Goal: Task Accomplishment & Management: Use online tool/utility

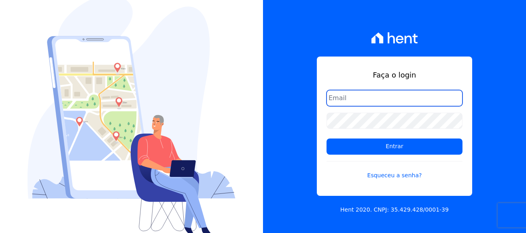
type input "[EMAIL_ADDRESS][DOMAIN_NAME]"
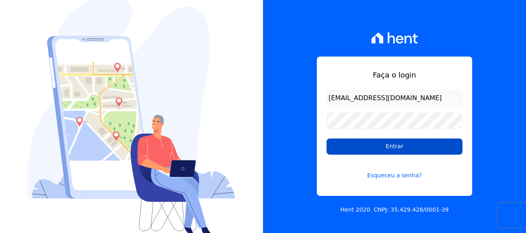
click at [392, 148] on input "Entrar" at bounding box center [394, 147] width 136 height 16
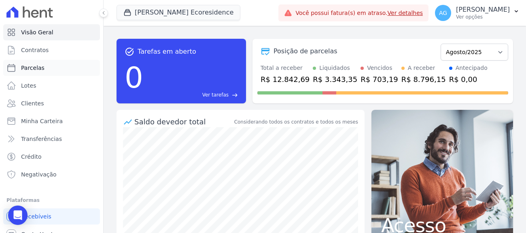
click at [42, 70] on span "Parcelas" at bounding box center [32, 68] width 23 height 8
click at [47, 55] on link "Contratos" at bounding box center [51, 50] width 97 height 16
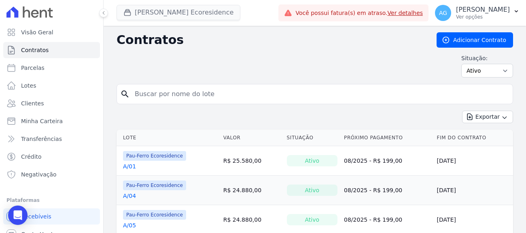
click at [169, 19] on button "[PERSON_NAME] Ecoresidence" at bounding box center [178, 12] width 124 height 15
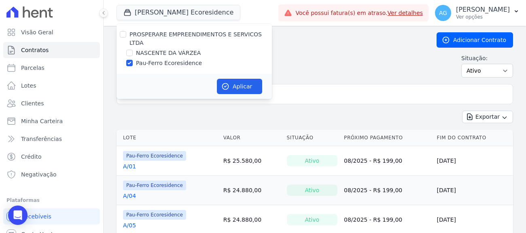
click at [171, 49] on label "NASCENTE DA VÁRZEA" at bounding box center [168, 53] width 65 height 8
click at [133, 50] on input "NASCENTE DA VÁRZEA" at bounding box center [129, 53] width 6 height 6
checkbox input "true"
click at [171, 63] on label "Pau-Ferro Ecoresidence" at bounding box center [169, 63] width 66 height 8
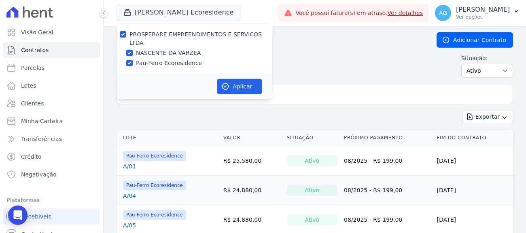
click at [133, 63] on input "Pau-Ferro Ecoresidence" at bounding box center [129, 63] width 6 height 6
checkbox input "false"
click at [231, 82] on button "Aplicar" at bounding box center [239, 86] width 45 height 15
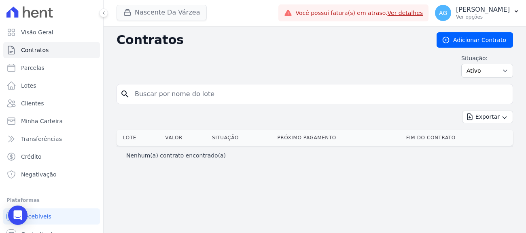
click at [190, 17] on button "Nascente Da Várzea" at bounding box center [161, 12] width 90 height 15
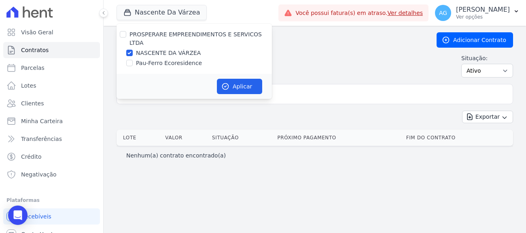
click at [186, 63] on label "Pau-Ferro Ecoresidence" at bounding box center [169, 63] width 66 height 8
click at [133, 63] on input "Pau-Ferro Ecoresidence" at bounding box center [129, 63] width 6 height 6
checkbox input "true"
click at [186, 54] on label "NASCENTE DA VÁRZEA" at bounding box center [168, 53] width 65 height 8
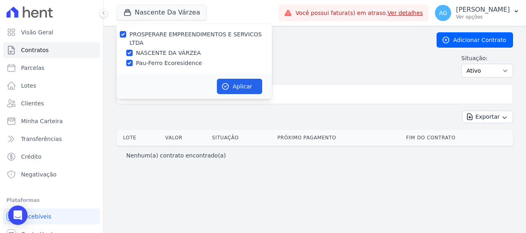
click at [133, 54] on input "NASCENTE DA VÁRZEA" at bounding box center [129, 53] width 6 height 6
checkbox input "false"
click at [233, 83] on button "Aplicar" at bounding box center [239, 86] width 45 height 15
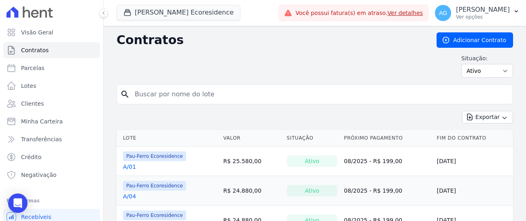
click at [275, 98] on input "search" at bounding box center [319, 94] width 379 height 16
click at [236, 126] on div "Exportar Exportar PDF Exportar CSV Exportar Fichas" at bounding box center [314, 120] width 396 height 19
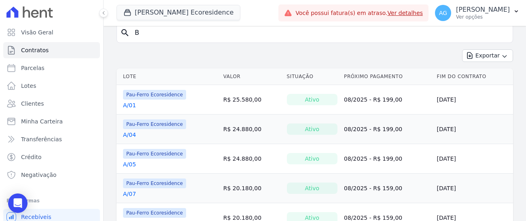
scroll to position [47, 0]
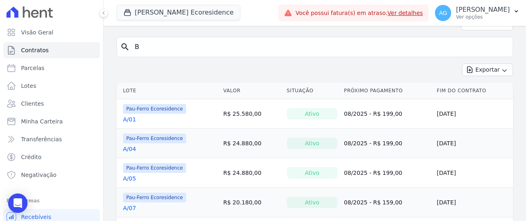
click at [220, 49] on input "B" at bounding box center [319, 47] width 379 height 16
type input "B/"
click at [217, 66] on div "Exportar Exportar PDF Exportar CSV Exportar Fichas" at bounding box center [314, 73] width 396 height 19
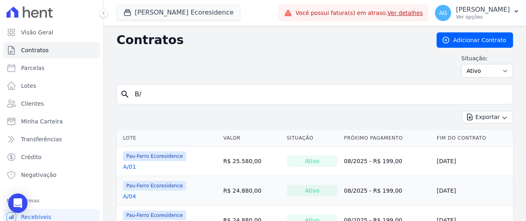
scroll to position [0, 0]
click at [199, 97] on input "B/" at bounding box center [319, 94] width 379 height 16
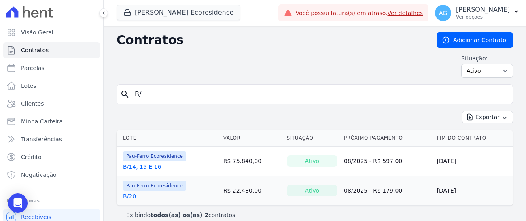
click at [190, 119] on div "Exportar Exportar PDF Exportar CSV Exportar Fichas" at bounding box center [314, 120] width 396 height 19
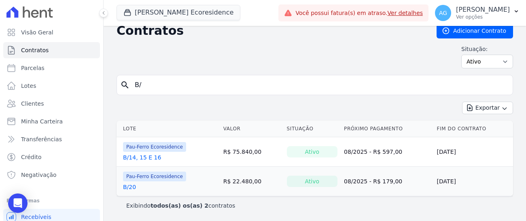
scroll to position [9, 0]
click at [211, 89] on input "B/" at bounding box center [319, 85] width 379 height 16
type input "c"
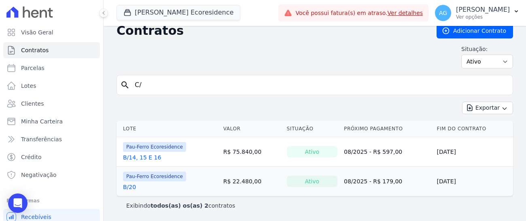
type input "C/"
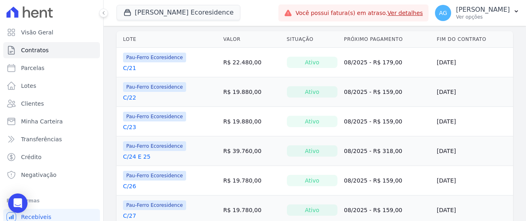
scroll to position [122, 0]
